Goal: Check status: Check status

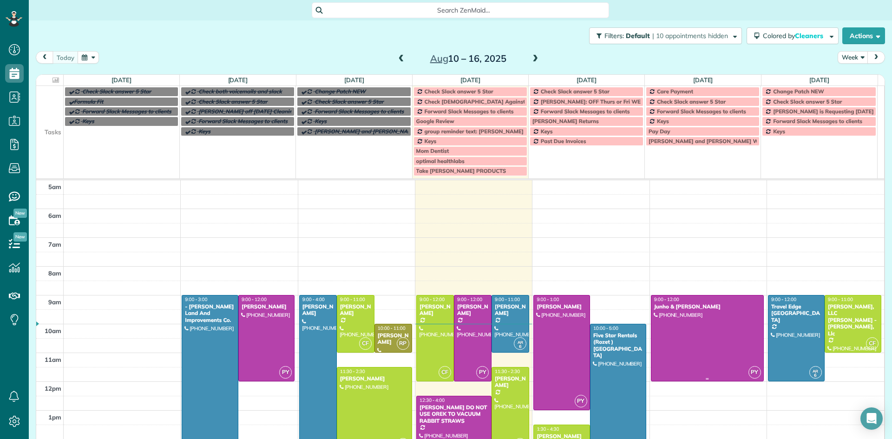
scroll to position [58, 0]
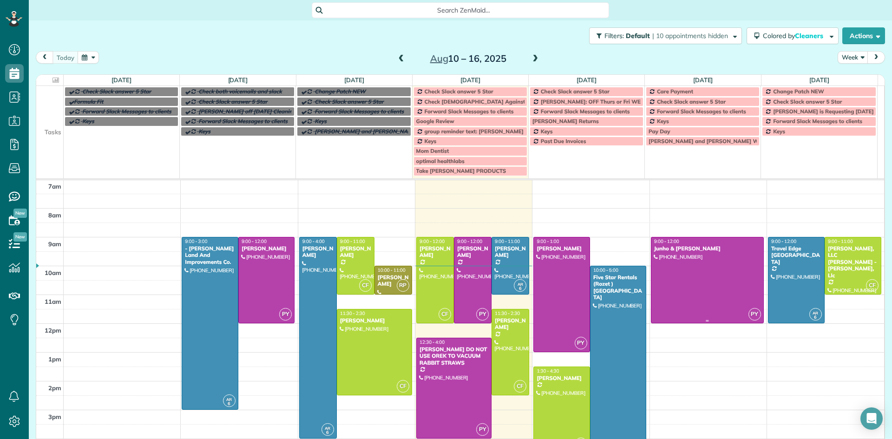
click at [674, 261] on div at bounding box center [707, 279] width 112 height 85
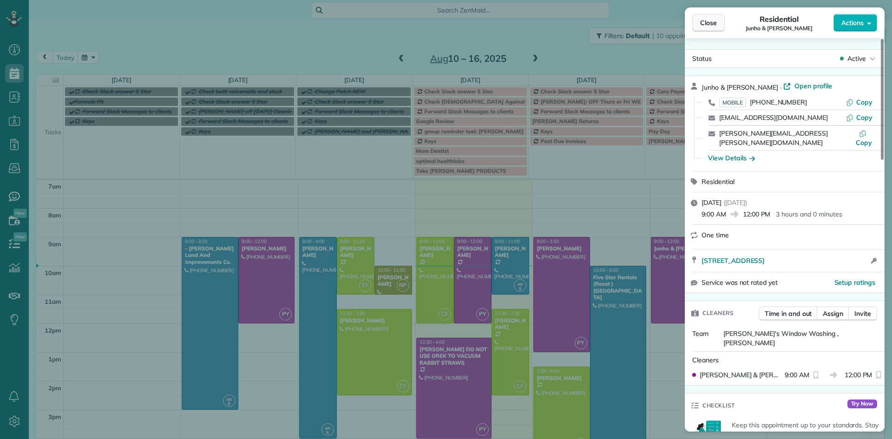
click at [711, 25] on span "Close" at bounding box center [708, 22] width 17 height 9
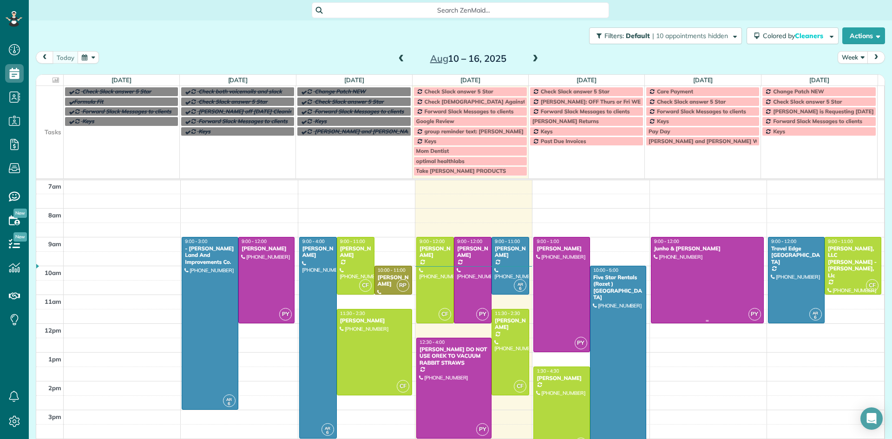
click at [683, 268] on div at bounding box center [707, 279] width 112 height 85
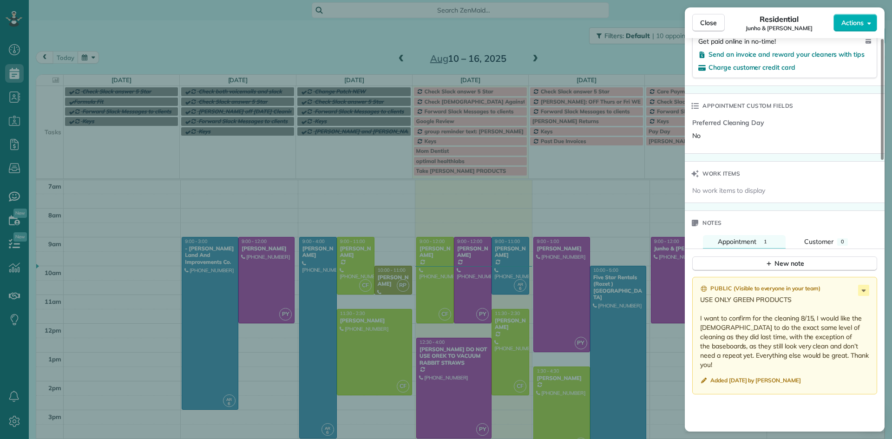
scroll to position [654, 0]
click at [713, 25] on span "Close" at bounding box center [708, 22] width 17 height 9
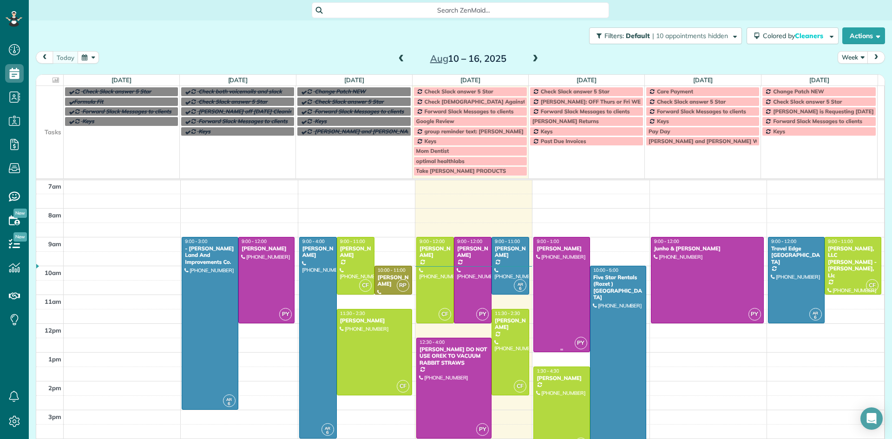
click at [543, 272] on div at bounding box center [562, 294] width 56 height 114
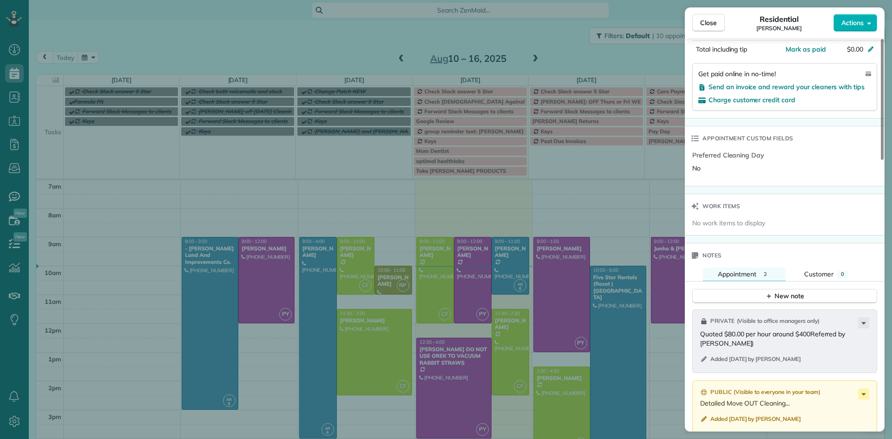
scroll to position [746, 0]
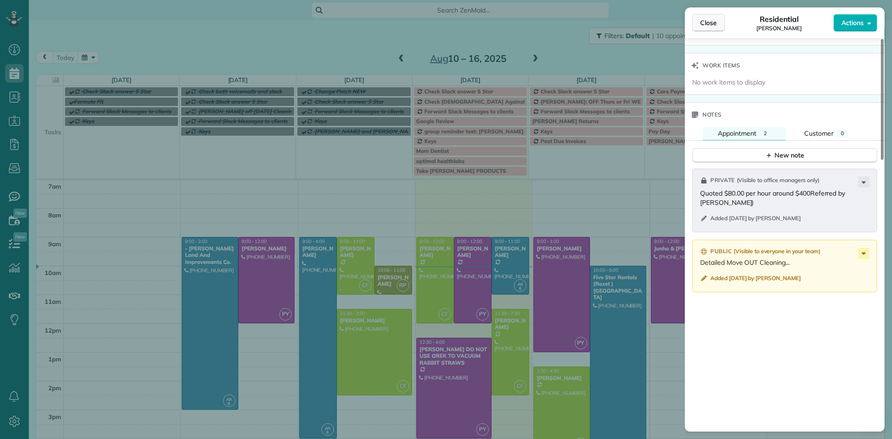
click at [704, 26] on span "Close" at bounding box center [708, 22] width 17 height 9
